Goal: Task Accomplishment & Management: Complete application form

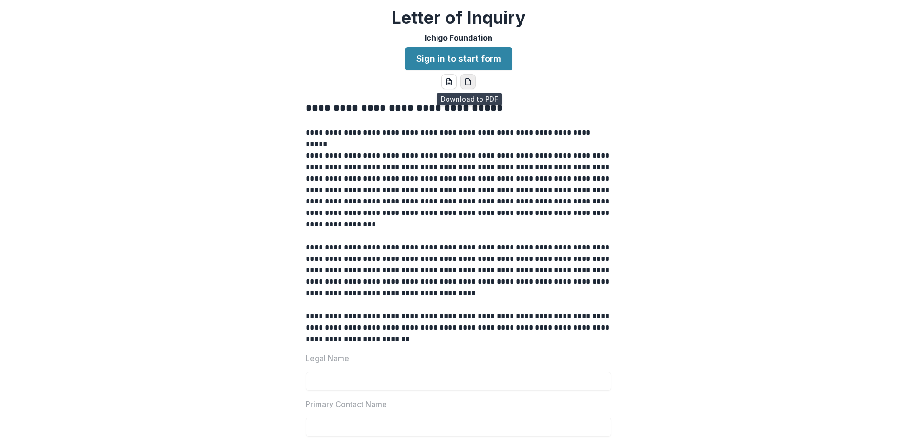
click at [468, 82] on icon "pdf-download" at bounding box center [468, 82] width 8 height 8
click at [477, 59] on link "Sign in to start form" at bounding box center [458, 58] width 107 height 23
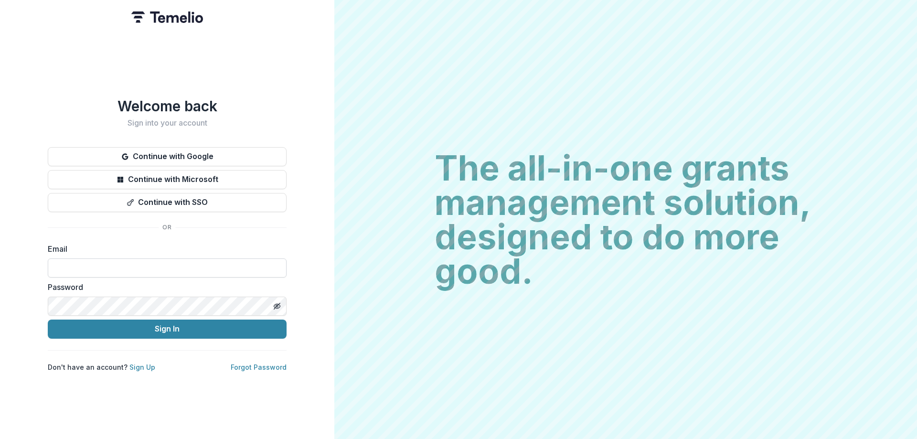
click at [193, 265] on input at bounding box center [167, 267] width 239 height 19
click at [199, 264] on input at bounding box center [167, 267] width 239 height 19
type input "**********"
click at [48, 320] on button "Sign In" at bounding box center [167, 329] width 239 height 19
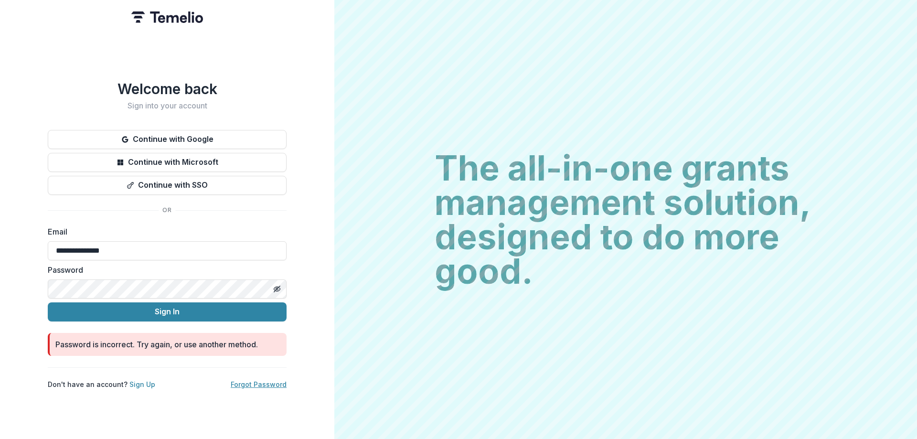
click at [265, 380] on link "Forgot Password" at bounding box center [259, 384] width 56 height 8
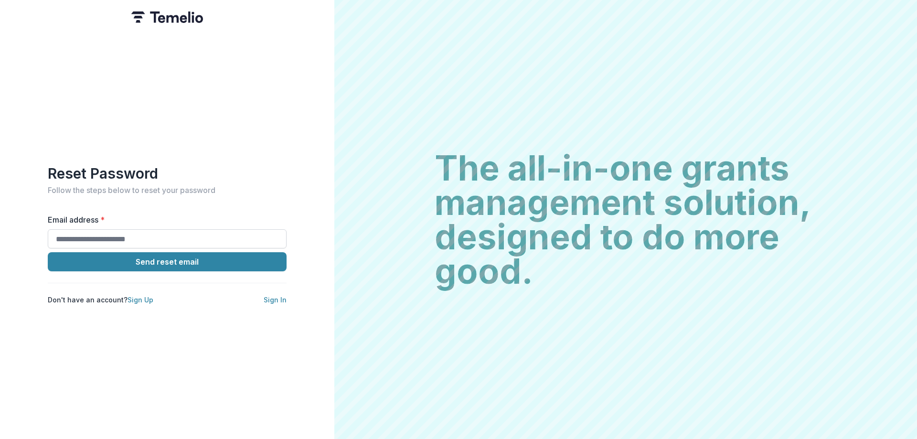
click at [159, 241] on input "Email address *" at bounding box center [167, 238] width 239 height 19
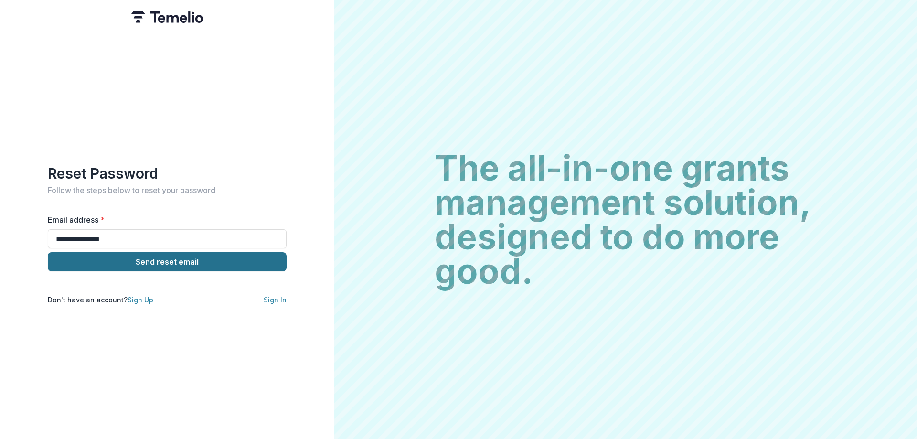
type input "**********"
click at [196, 256] on button "Send reset email" at bounding box center [167, 261] width 239 height 19
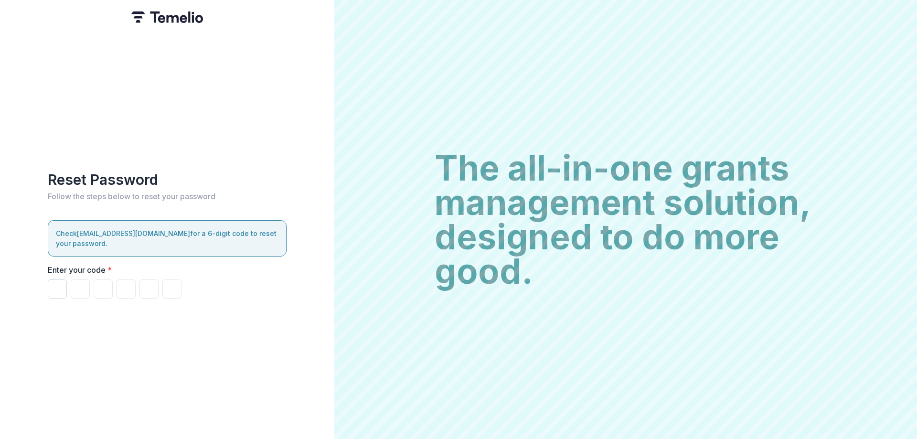
click at [55, 279] on input "Please enter your pin code" at bounding box center [57, 288] width 19 height 19
paste input "*"
type input "*"
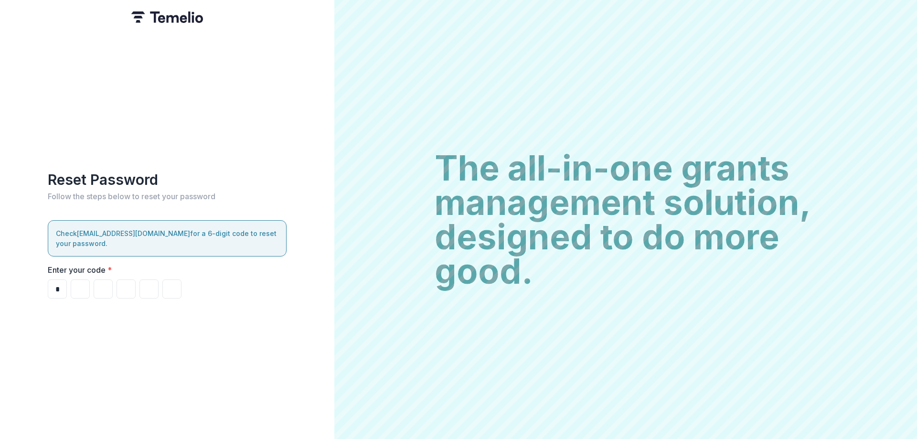
type input "*"
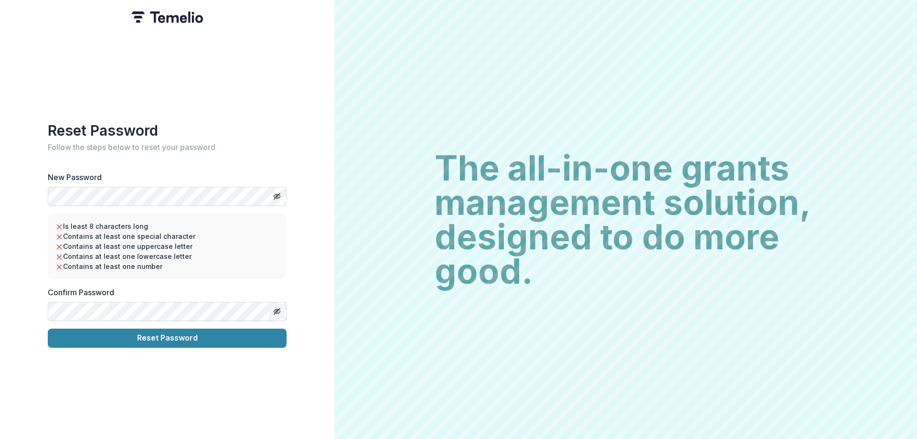
click at [282, 306] on button "Toggle password visibility" at bounding box center [276, 311] width 15 height 15
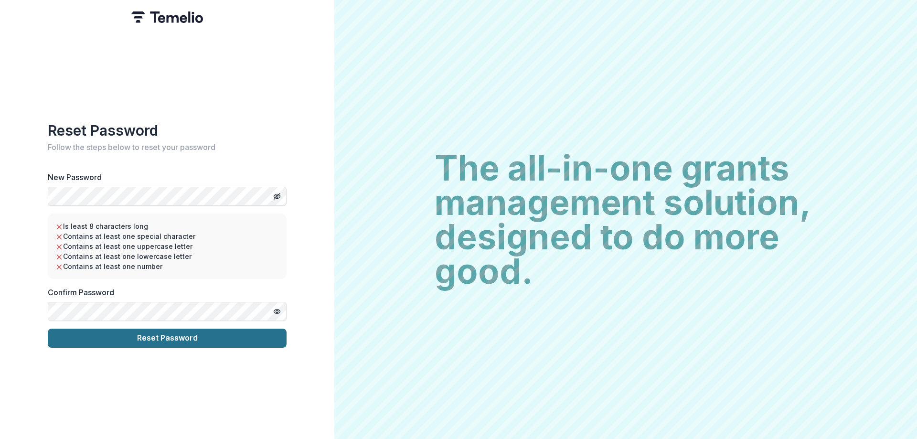
click at [151, 334] on button "Reset Password" at bounding box center [167, 338] width 239 height 19
click at [163, 335] on button "Reset Password" at bounding box center [167, 338] width 239 height 19
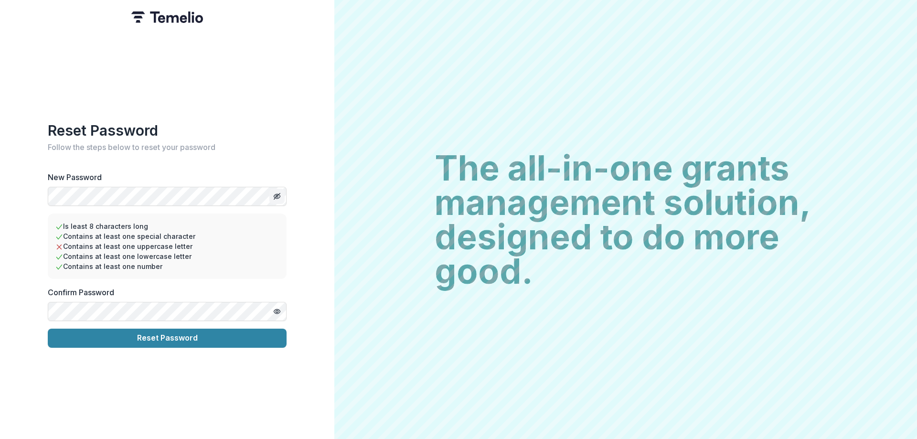
click at [277, 192] on icon "Toggle password visibility" at bounding box center [277, 196] width 8 height 8
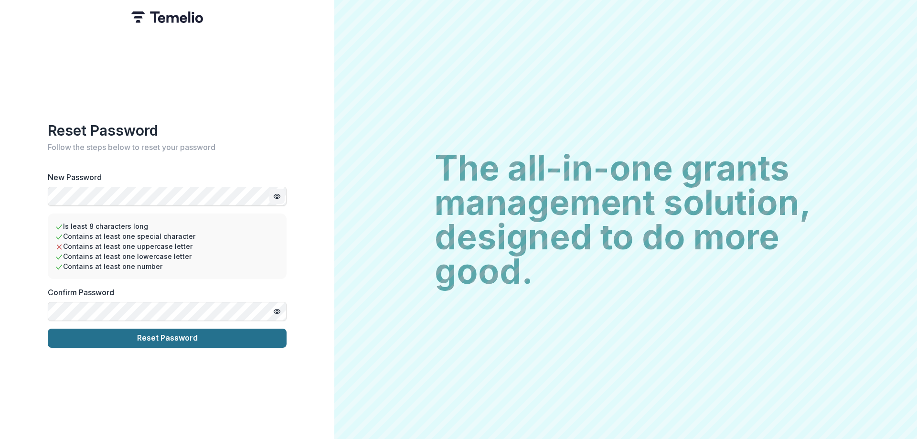
click at [169, 333] on button "Reset Password" at bounding box center [167, 338] width 239 height 19
click at [183, 337] on button "Reset Password" at bounding box center [167, 338] width 239 height 19
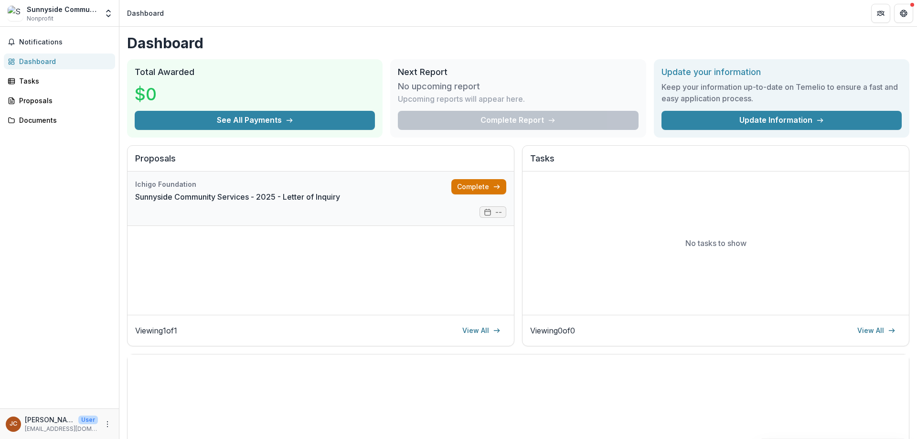
click at [478, 188] on link "Complete" at bounding box center [478, 186] width 55 height 15
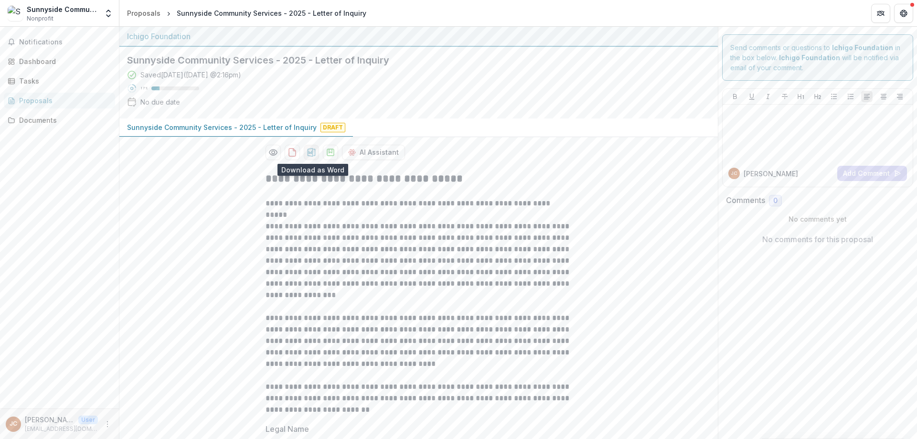
click at [309, 150] on icon "download-proposal" at bounding box center [312, 153] width 10 height 10
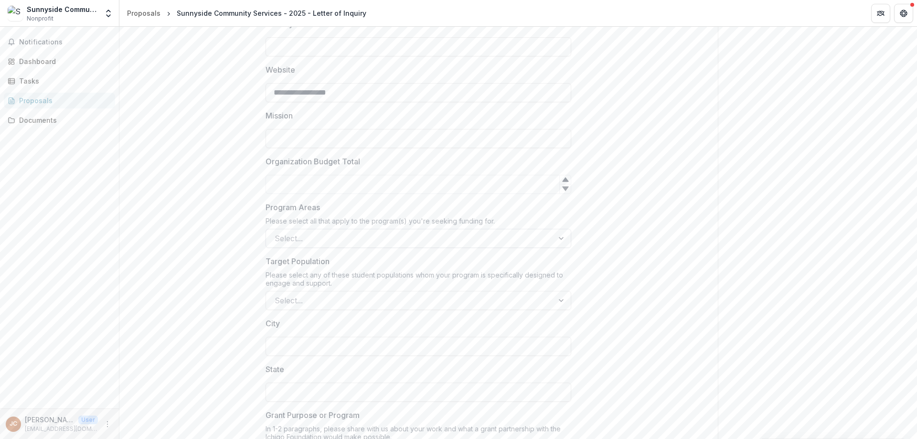
click at [557, 237] on div at bounding box center [562, 238] width 17 height 18
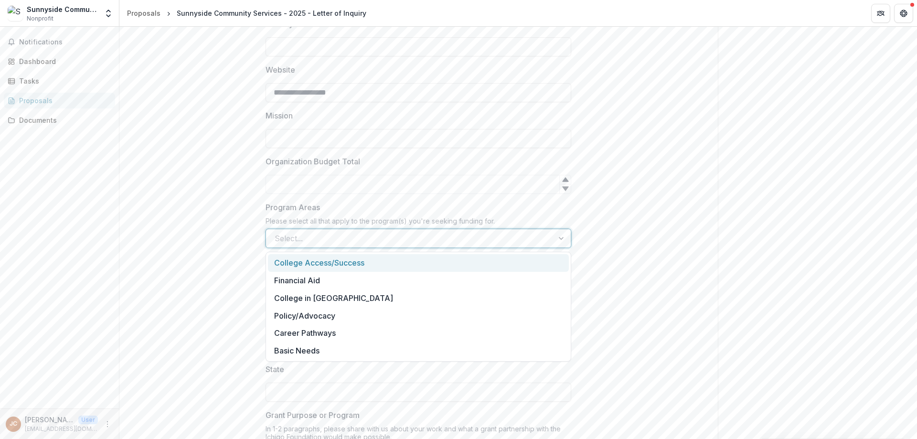
click at [315, 240] on div at bounding box center [410, 238] width 270 height 13
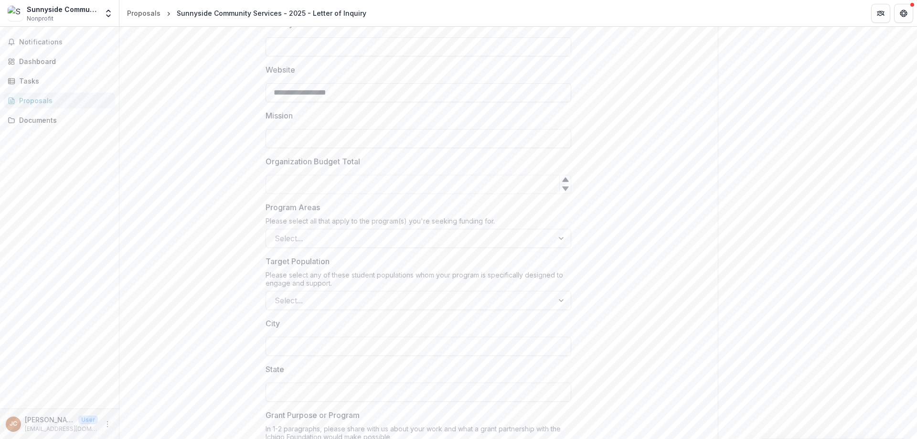
click at [599, 255] on div "**********" at bounding box center [418, 256] width 598 height 1179
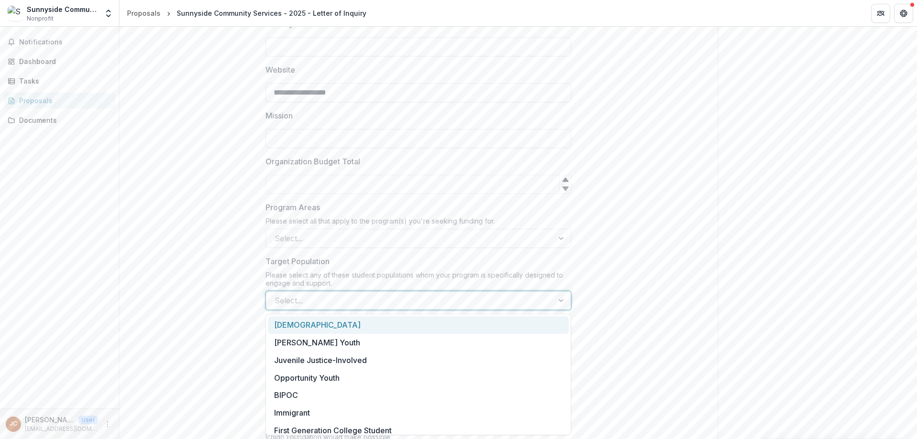
click at [556, 301] on div at bounding box center [562, 300] width 17 height 18
click at [558, 242] on div at bounding box center [562, 238] width 17 height 18
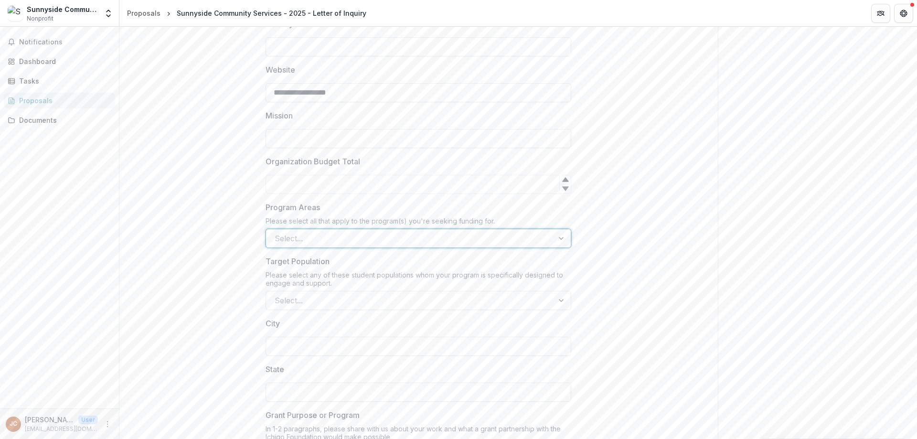
click at [565, 237] on div at bounding box center [562, 238] width 17 height 18
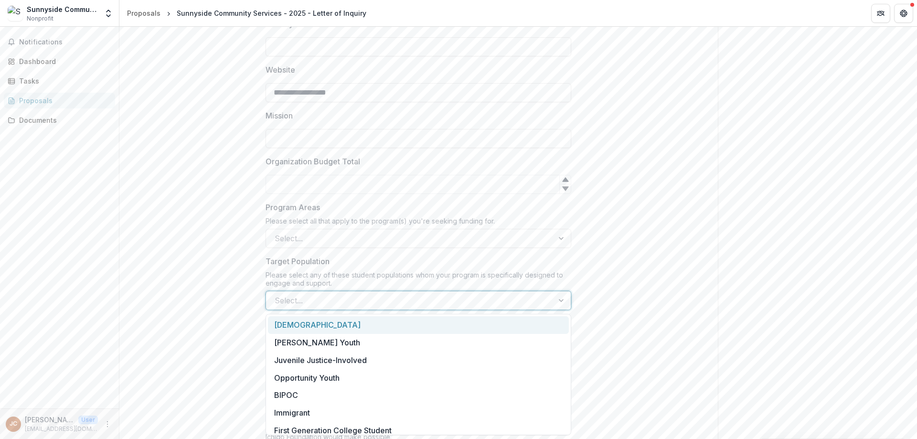
click at [560, 301] on div at bounding box center [562, 300] width 17 height 18
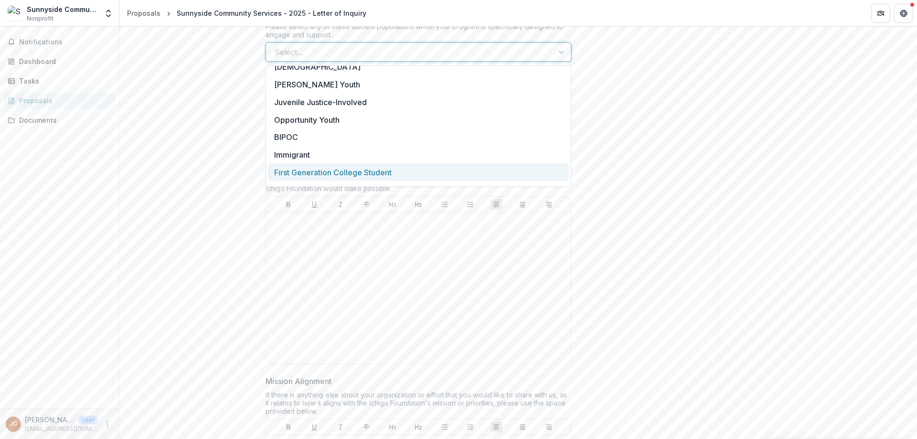
scroll to position [77, 0]
